Goal: Information Seeking & Learning: Find specific page/section

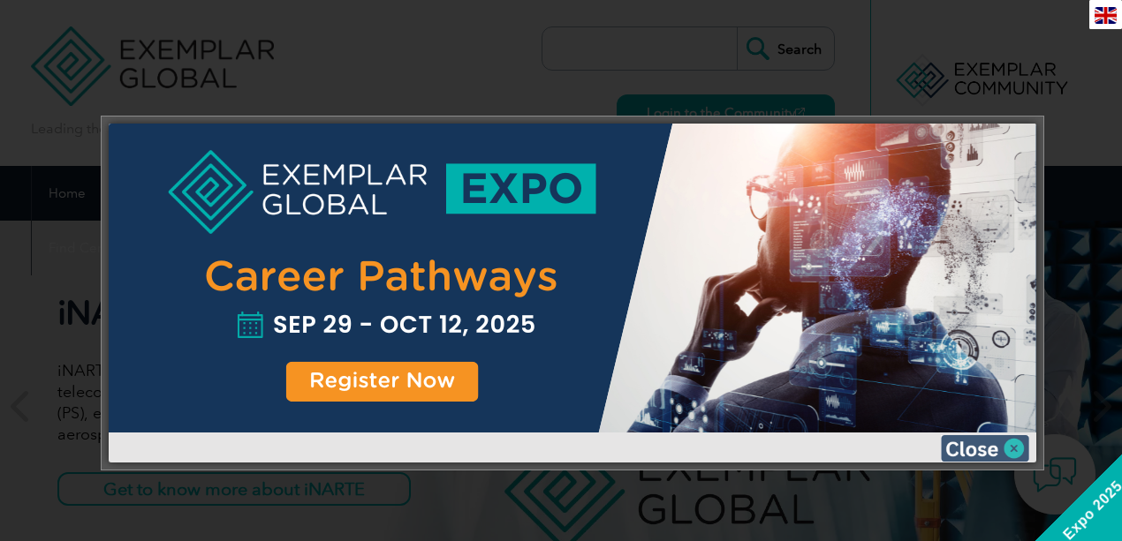
click at [987, 451] on img at bounding box center [984, 448] width 88 height 26
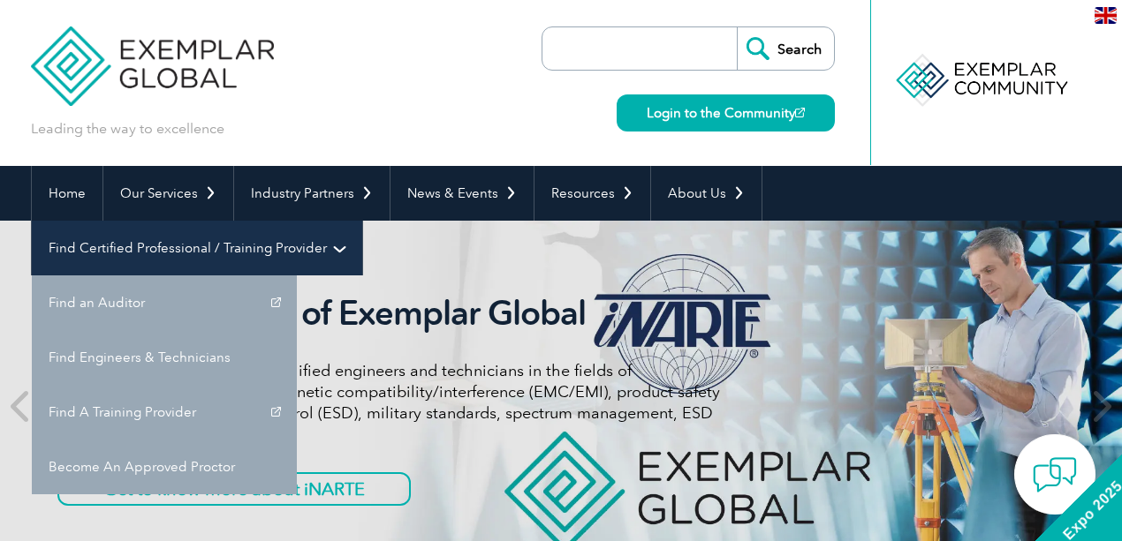
click at [362, 221] on link "Find Certified Professional / Training Provider" at bounding box center [197, 248] width 330 height 55
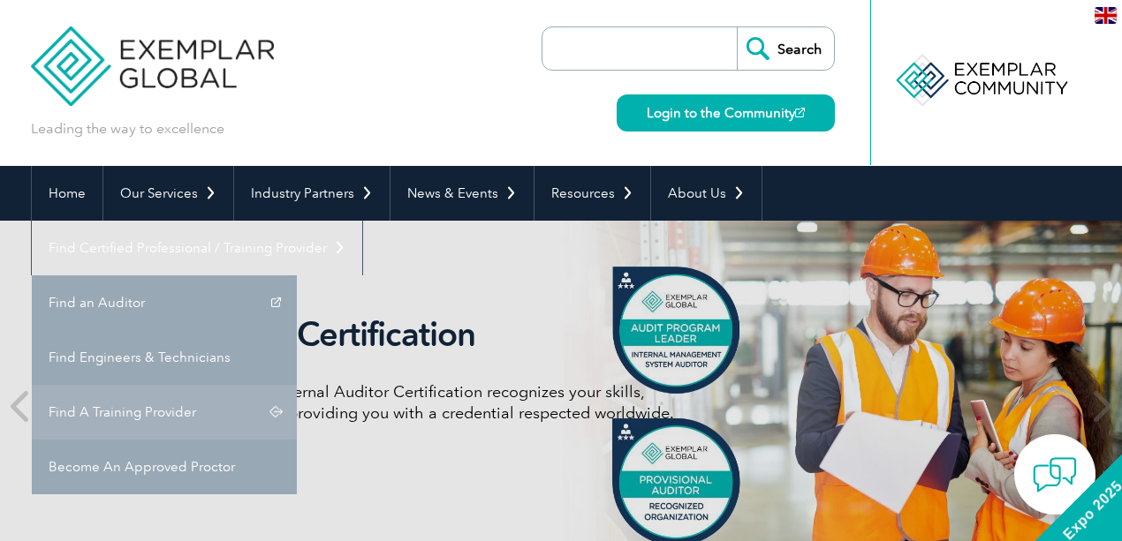
click at [297, 385] on link "Find A Training Provider" at bounding box center [164, 412] width 265 height 55
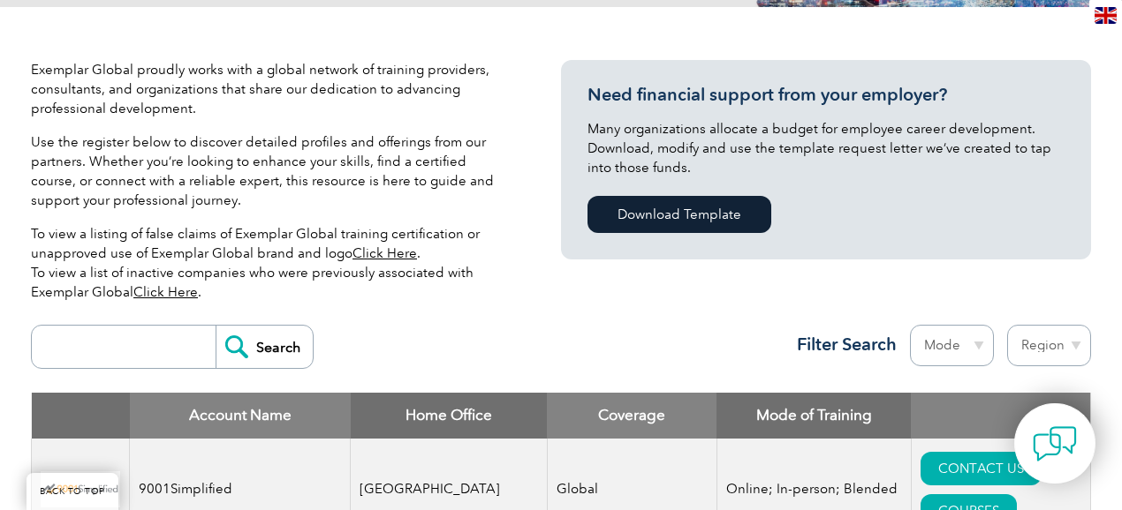
scroll to position [412, 0]
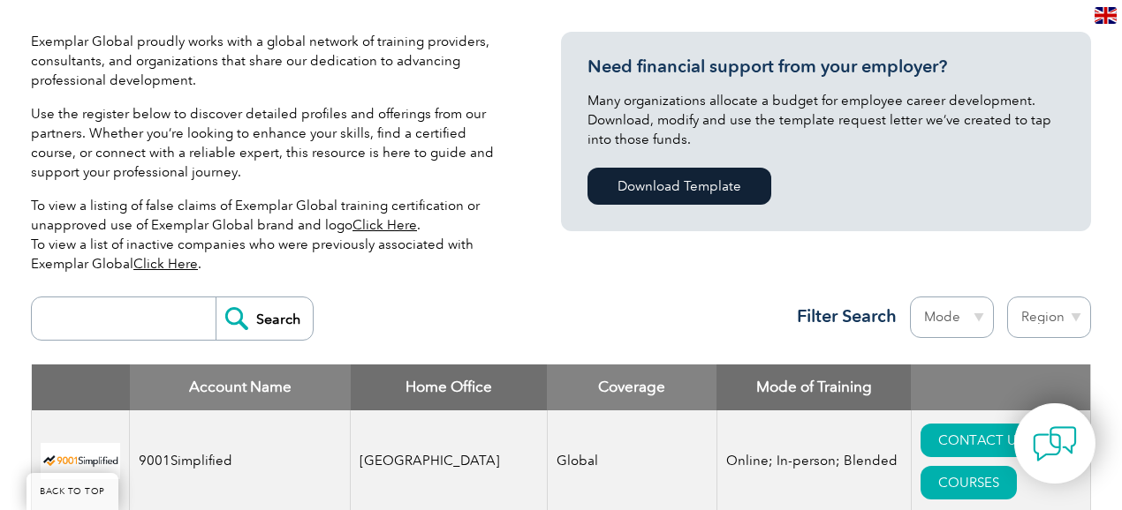
click at [1033, 328] on select "Region [GEOGRAPHIC_DATA] [GEOGRAPHIC_DATA] [GEOGRAPHIC_DATA] [GEOGRAPHIC_DATA] …" at bounding box center [1049, 318] width 84 height 42
select select "[GEOGRAPHIC_DATA]"
click at [1007, 297] on select "Region [GEOGRAPHIC_DATA] [GEOGRAPHIC_DATA] [GEOGRAPHIC_DATA] [GEOGRAPHIC_DATA] …" at bounding box center [1049, 318] width 84 height 42
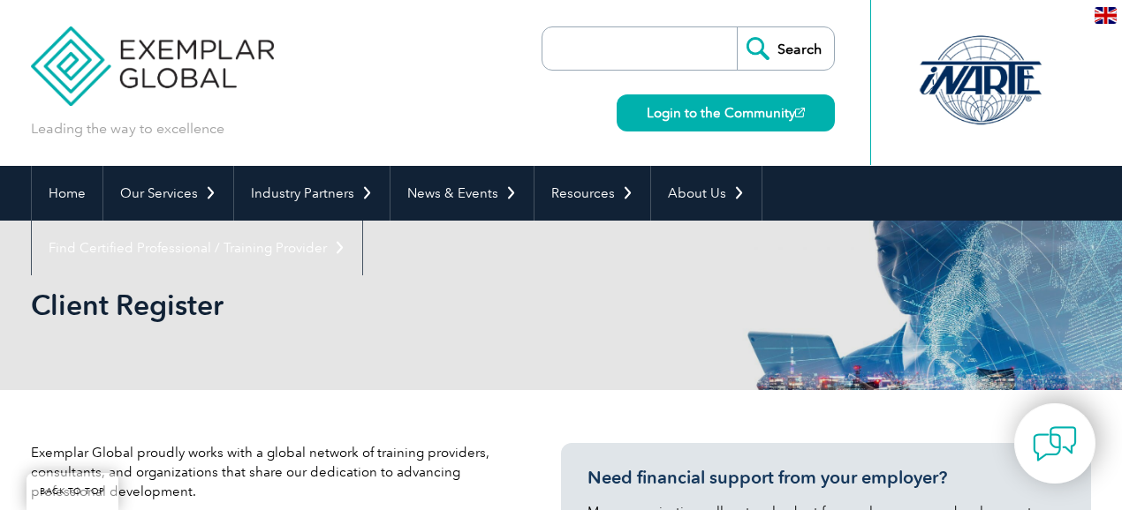
select select "[GEOGRAPHIC_DATA]"
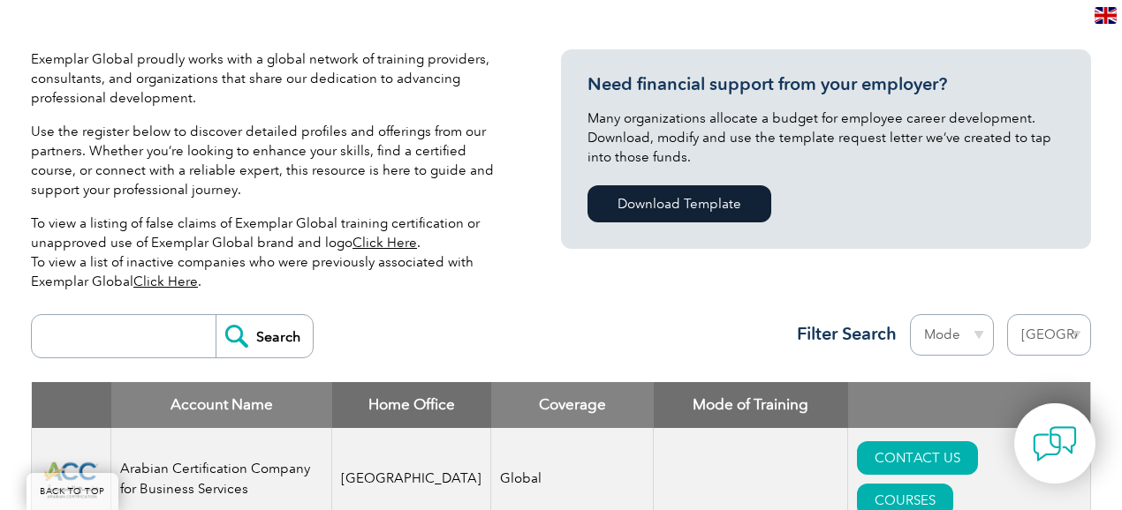
click at [957, 344] on select "Mode Online In-person Blended" at bounding box center [952, 335] width 84 height 42
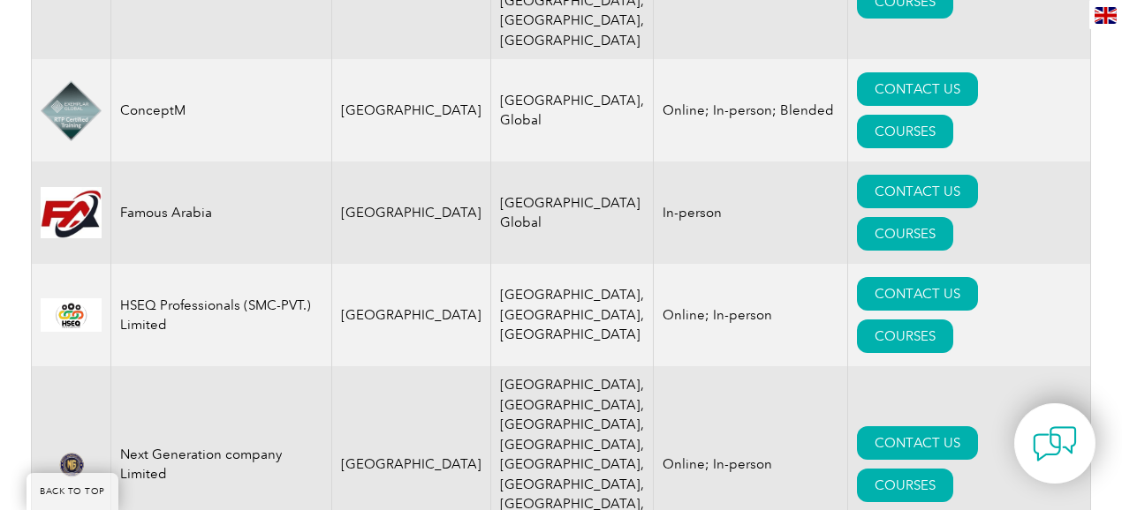
scroll to position [1042, 0]
